Goal: Information Seeking & Learning: Check status

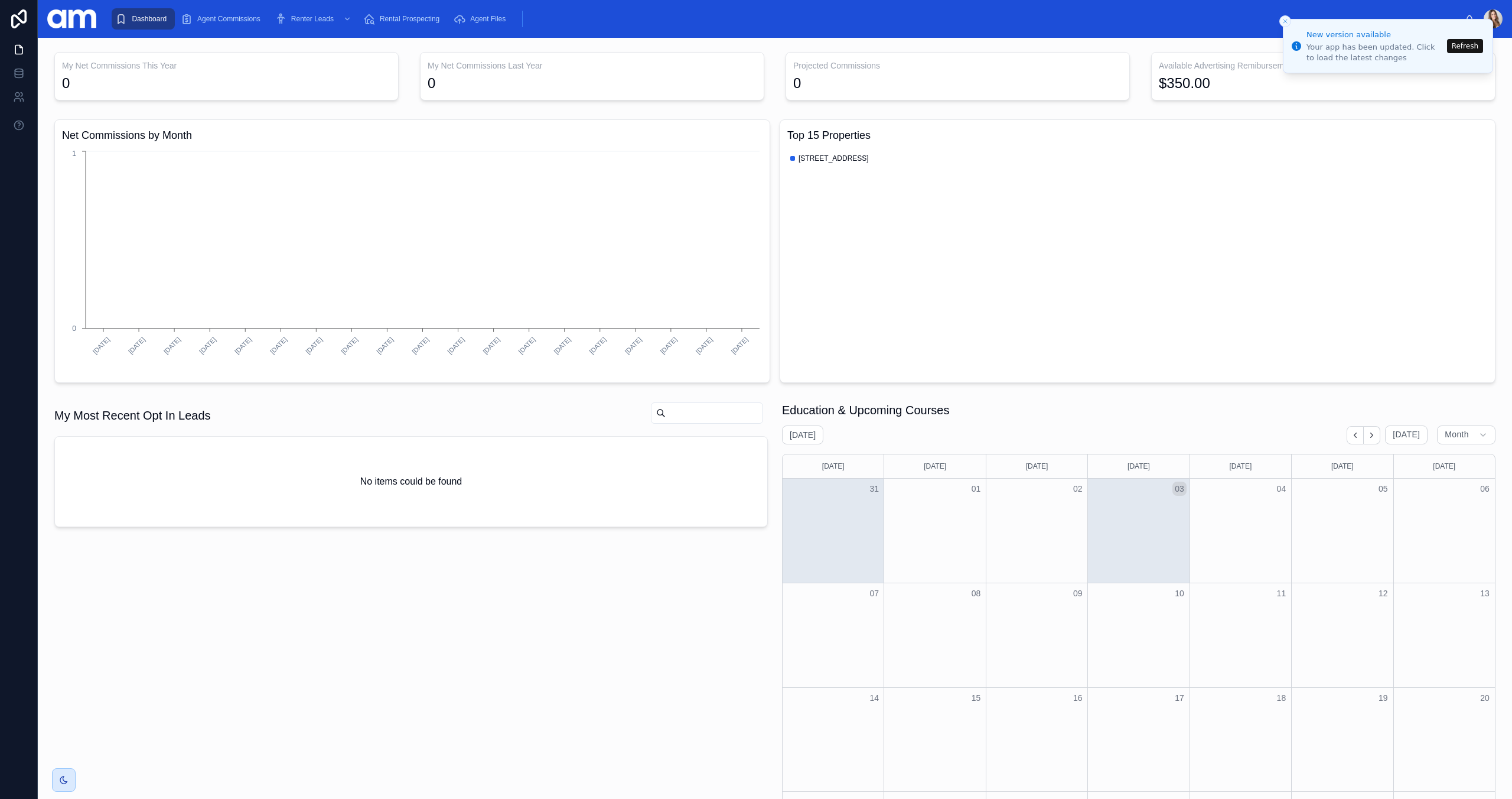
click at [1465, 47] on button "Refresh" at bounding box center [1465, 47] width 36 height 15
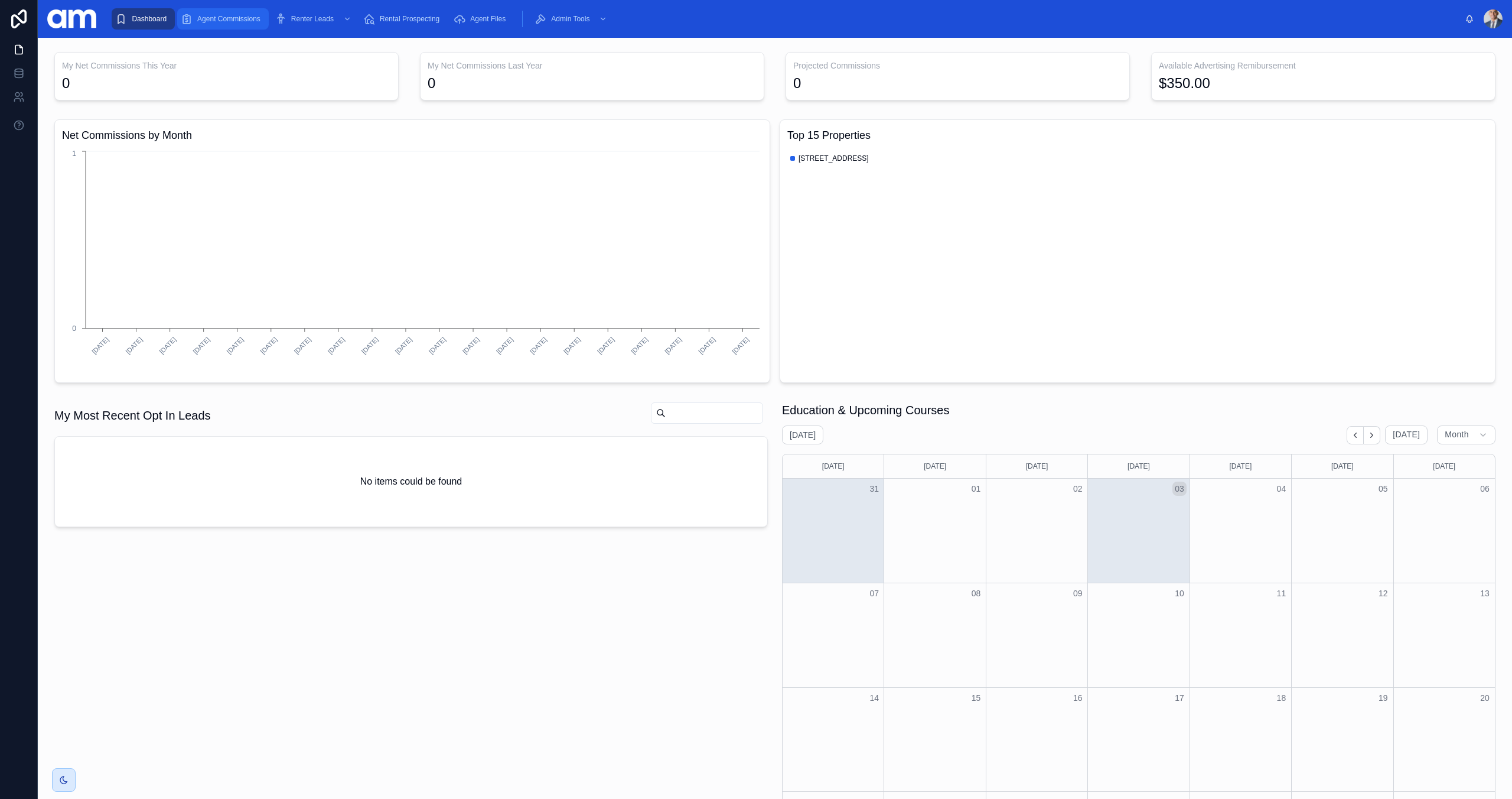
click at [223, 23] on span "Agent Commissions" at bounding box center [229, 19] width 63 height 9
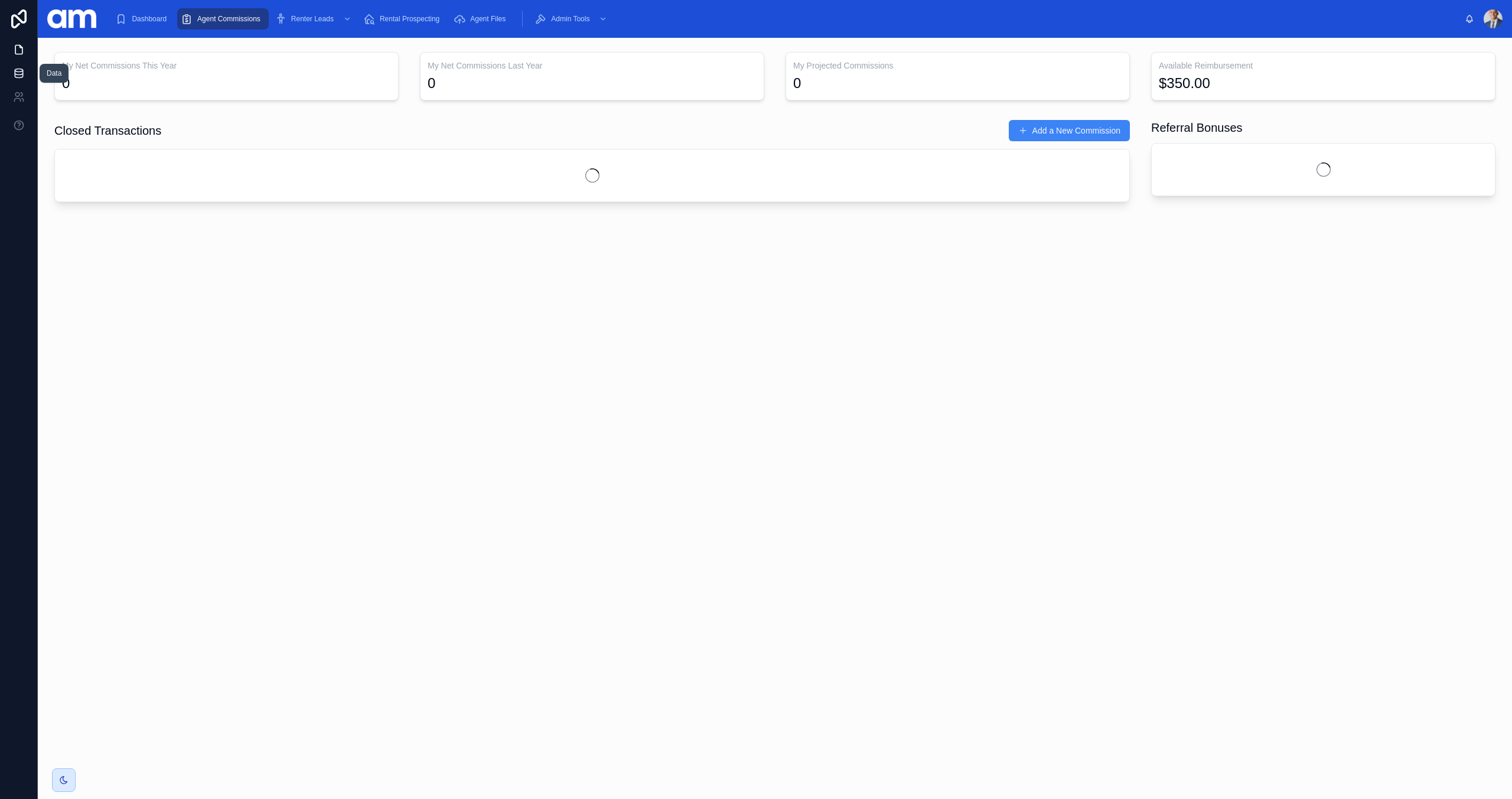
click at [17, 74] on icon at bounding box center [18, 73] width 8 height 5
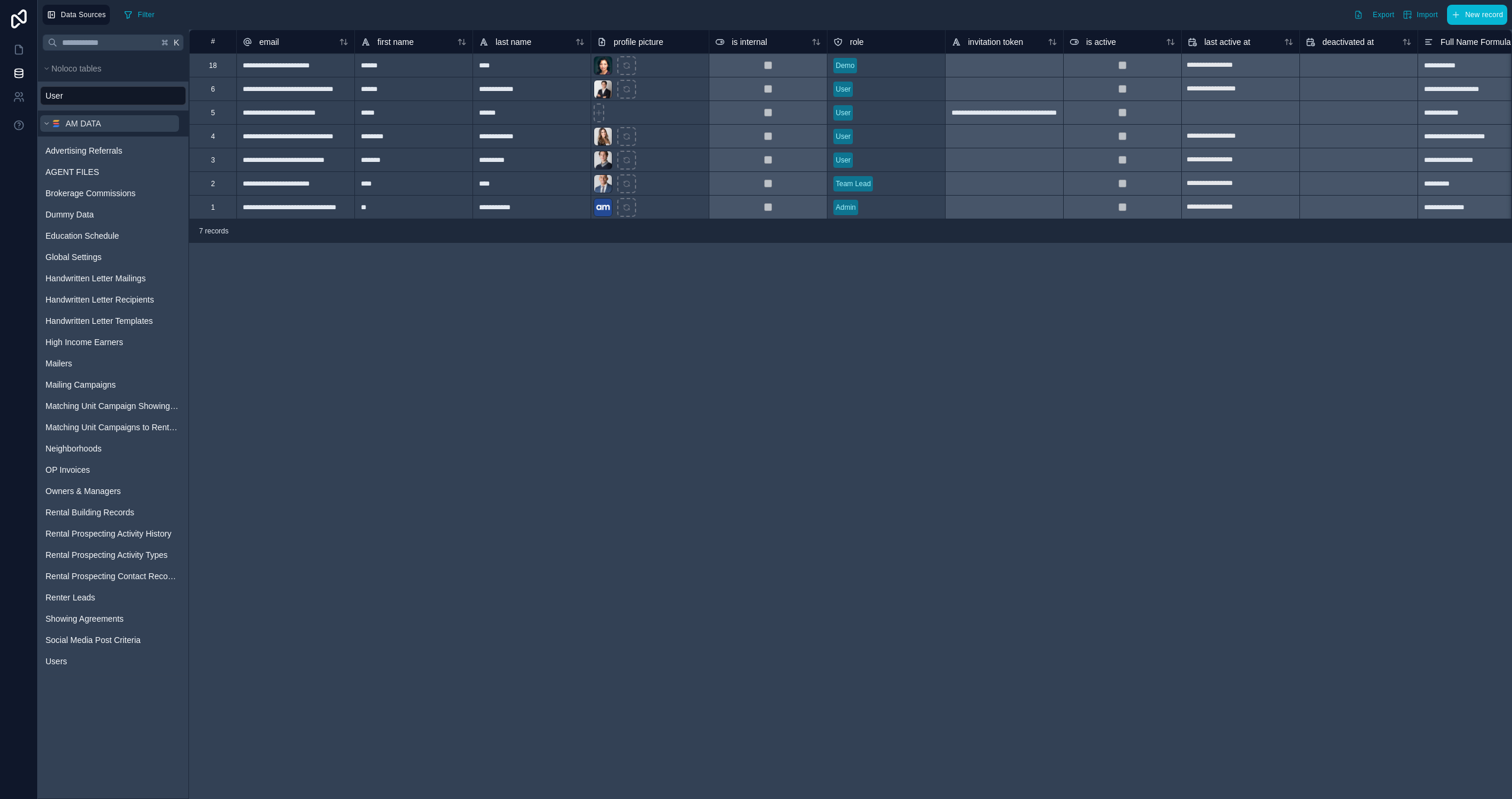
click at [94, 127] on span "AM DATA" at bounding box center [83, 124] width 36 height 12
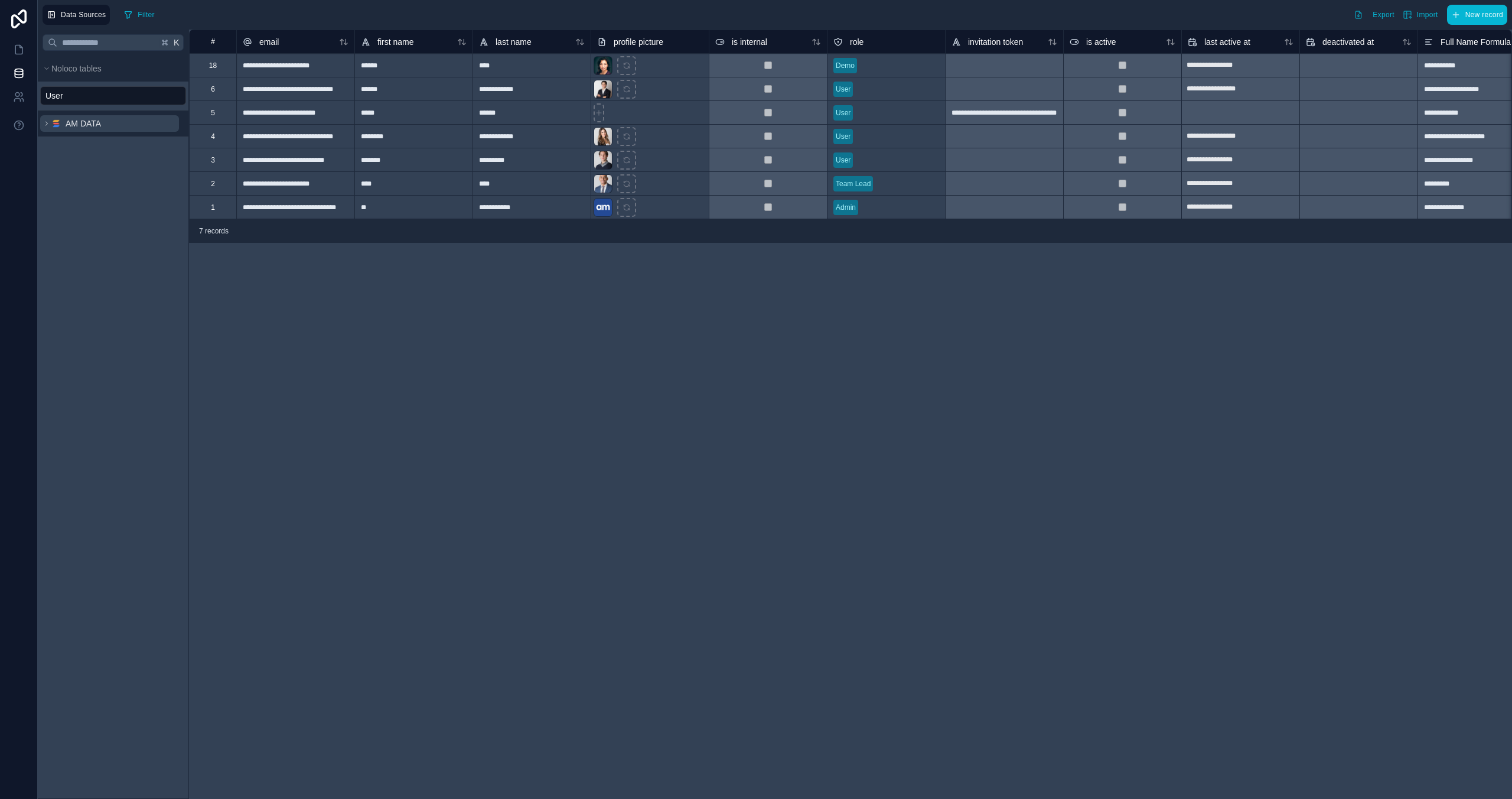
click at [97, 122] on span "AM DATA" at bounding box center [83, 124] width 36 height 12
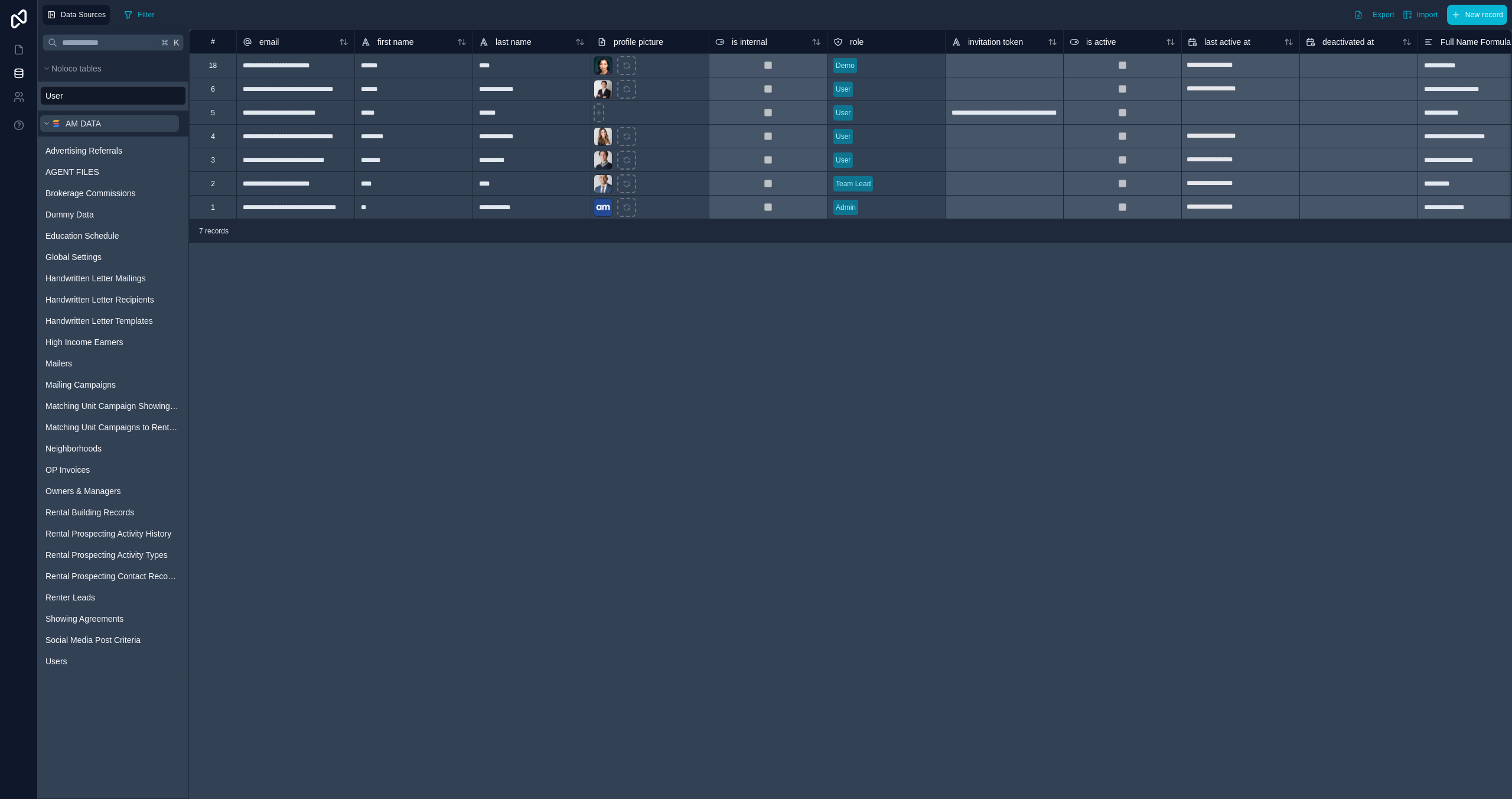
click at [175, 119] on button "AM DATA" at bounding box center [109, 124] width 139 height 17
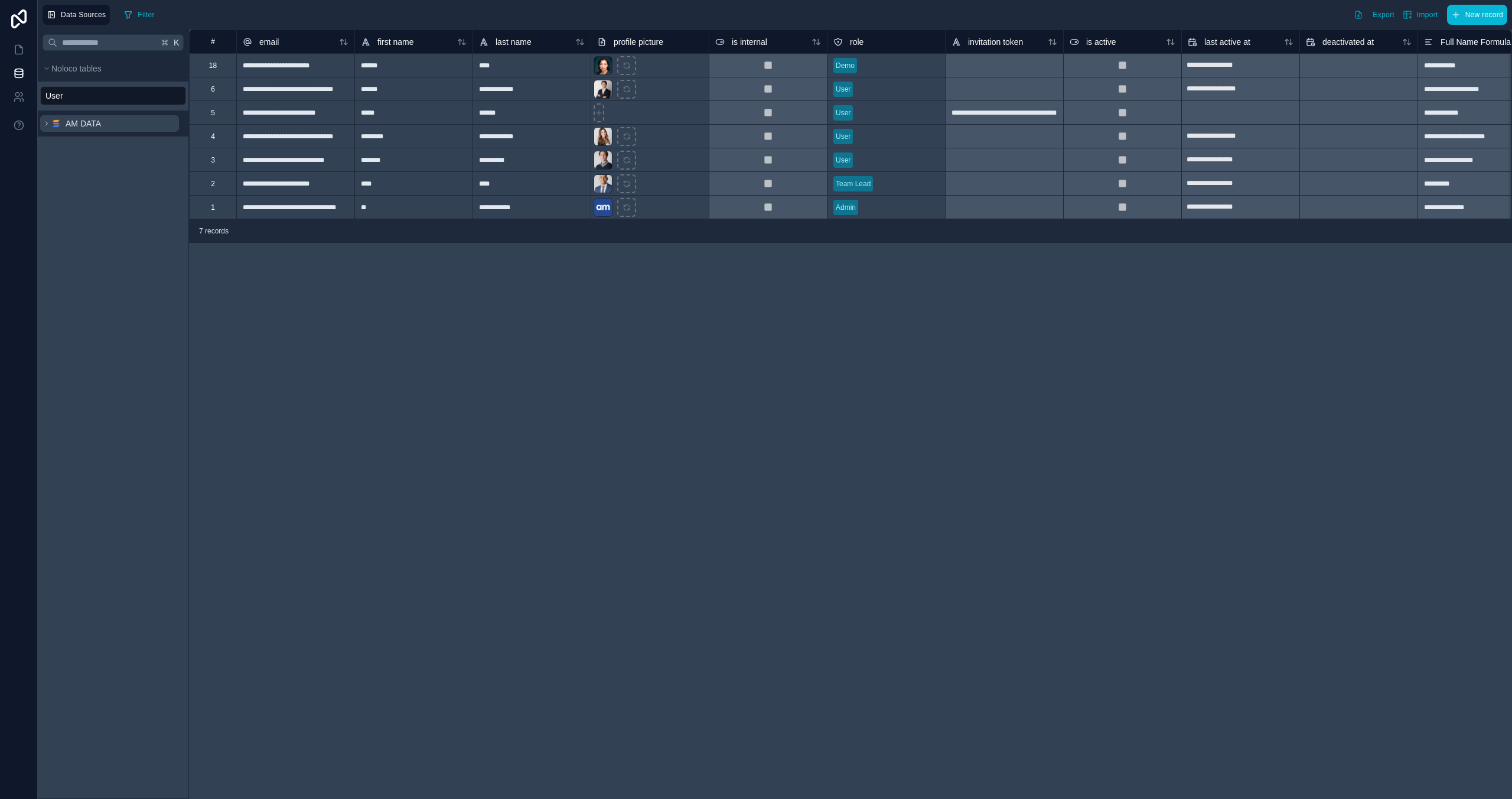
click at [175, 119] on button "AM DATA" at bounding box center [109, 124] width 139 height 17
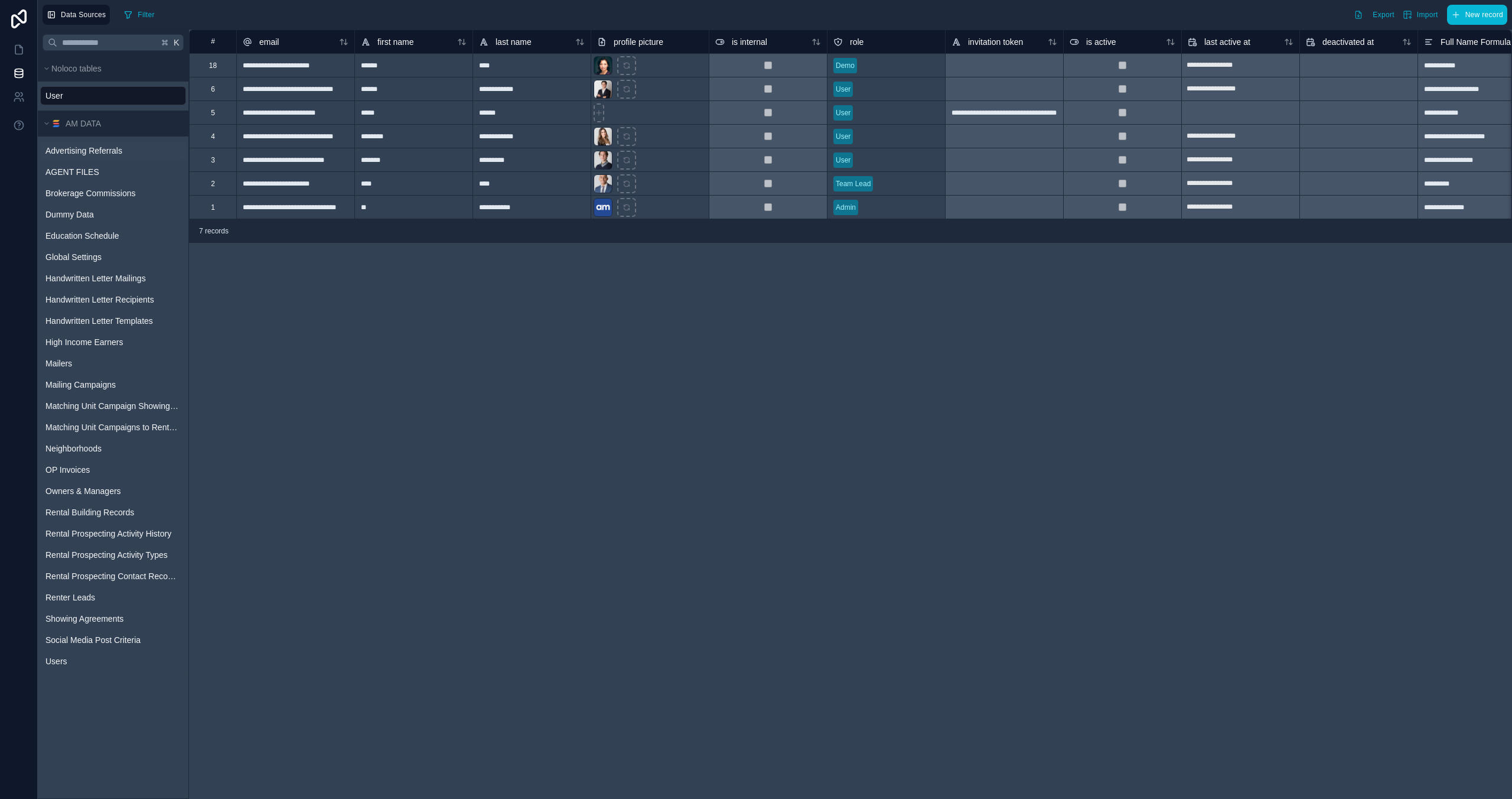
click at [90, 151] on span "Advertising Referrals" at bounding box center [84, 150] width 77 height 12
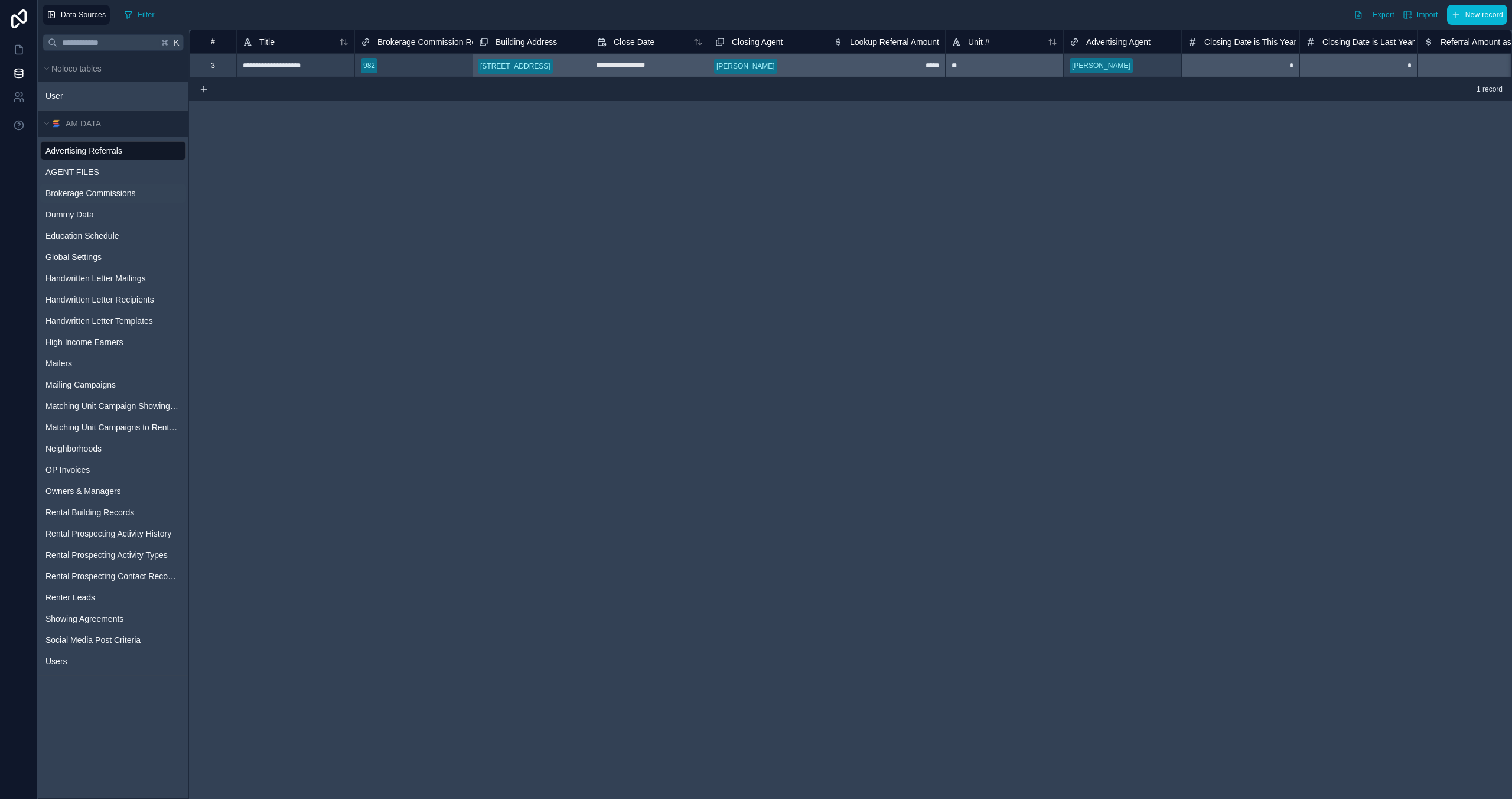
click at [118, 191] on span "Brokerage Commissions" at bounding box center [91, 193] width 90 height 12
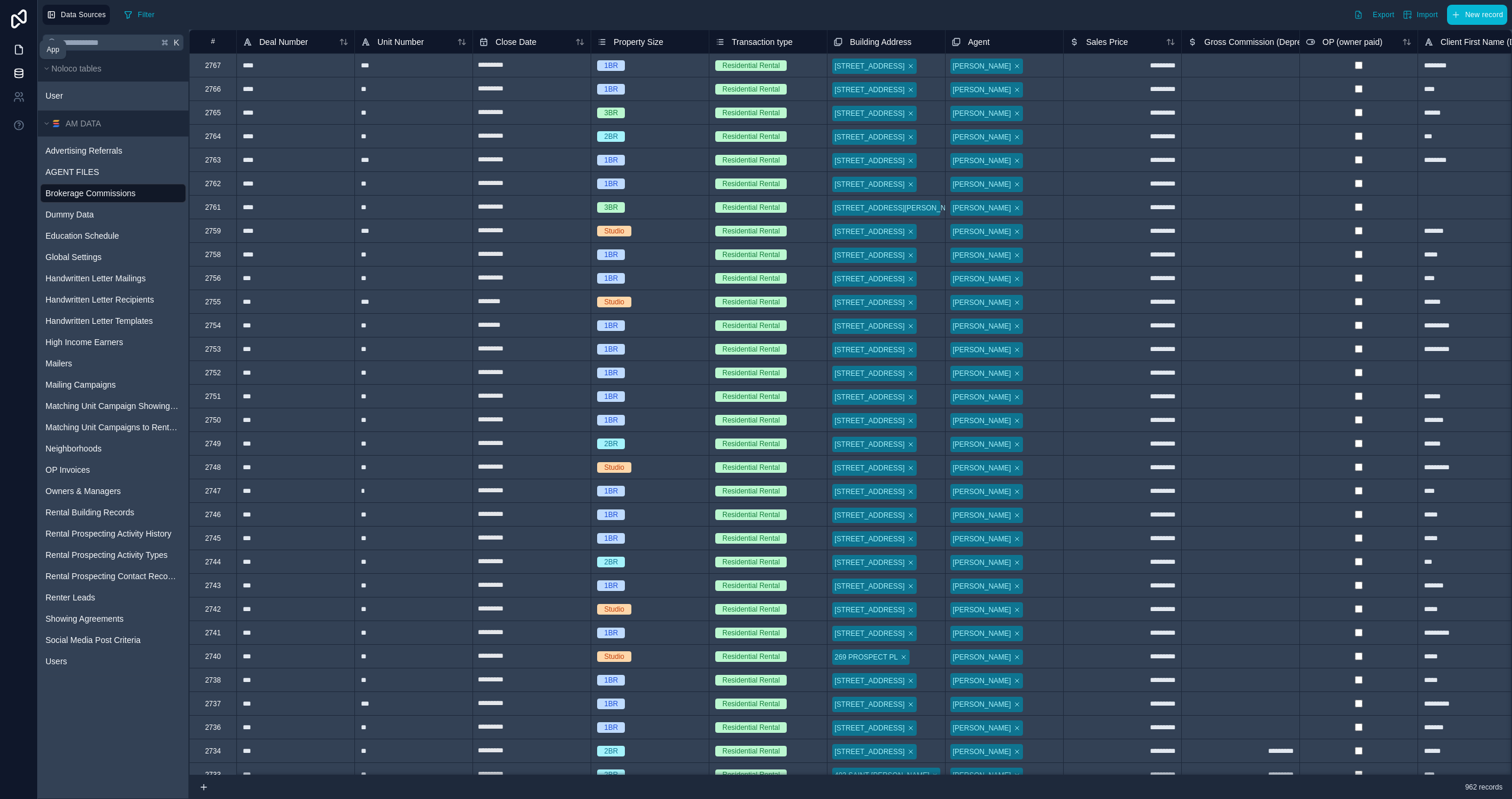
click at [11, 47] on link at bounding box center [18, 49] width 37 height 24
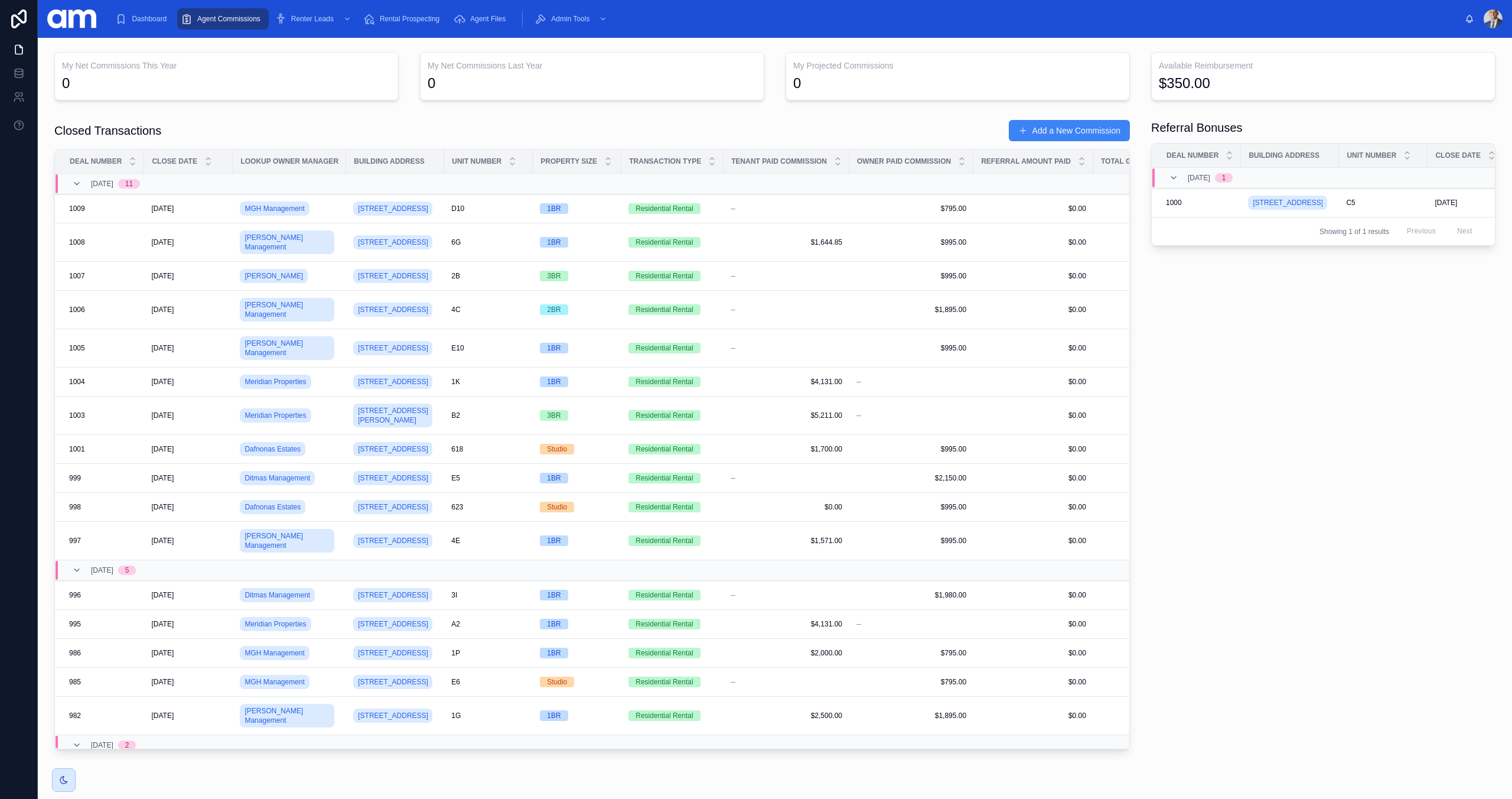
click at [219, 68] on h3 "My Net Commissions This Year" at bounding box center [226, 65] width 329 height 12
click at [67, 767] on div "My Net Commissions This Year 0 My Net Commissions Last Year 0 My Projected Comm…" at bounding box center [775, 433] width 1474 height 792
click at [1497, 23] on div at bounding box center [1493, 19] width 19 height 19
click at [1426, 153] on button "Sign out" at bounding box center [1408, 151] width 189 height 21
